Goal: Book appointment/travel/reservation

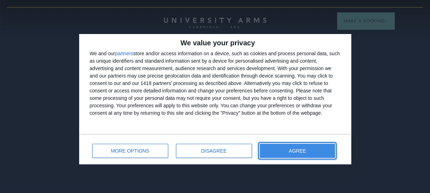
click at [310, 151] on button "AGREE" at bounding box center [298, 151] width 76 height 14
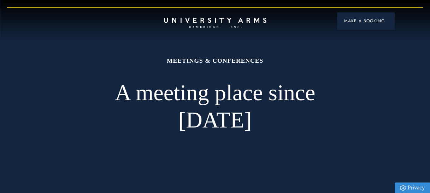
click at [366, 28] on button "Make a Booking" at bounding box center [365, 20] width 57 height 17
click at [352, 21] on span "Make a Booking" at bounding box center [365, 21] width 43 height 6
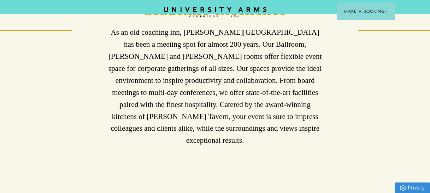
scroll to position [283, 0]
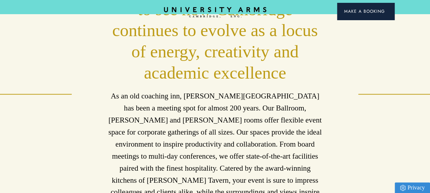
click at [381, 12] on span "Make a Booking" at bounding box center [365, 11] width 43 height 6
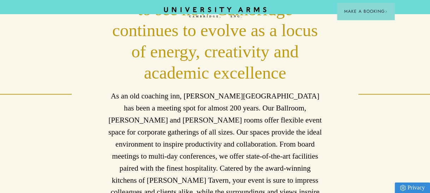
click at [397, 46] on div "One simply has to visit the city to see how [PERSON_NAME] continues to evolve a…" at bounding box center [215, 94] width 430 height 232
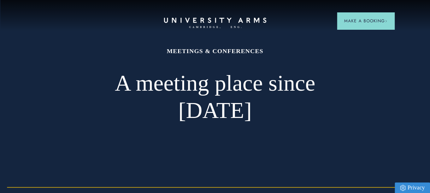
scroll to position [0, 0]
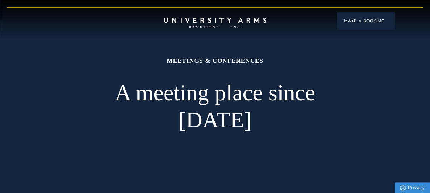
click at [367, 21] on span "Make a Booking" at bounding box center [365, 21] width 43 height 6
click at [366, 17] on button "Make a Booking" at bounding box center [365, 20] width 57 height 17
click at [387, 18] on button "Make a Booking" at bounding box center [365, 20] width 57 height 17
click at [366, 22] on span "Make a Booking" at bounding box center [365, 21] width 43 height 6
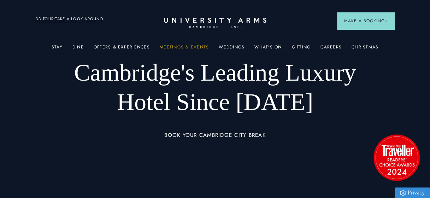
click at [182, 47] on link "Meetings & Events" at bounding box center [184, 49] width 49 height 9
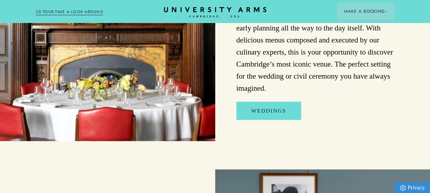
scroll to position [3041, 0]
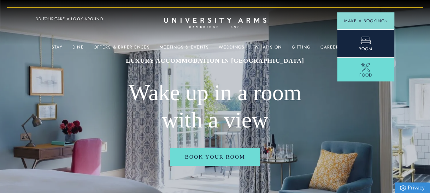
click at [369, 37] on icon at bounding box center [366, 40] width 11 height 11
